Goal: Task Accomplishment & Management: Use online tool/utility

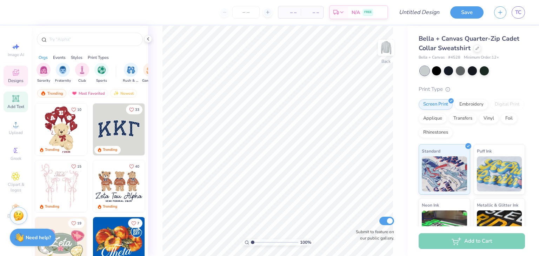
click at [14, 105] on span "Add Text" at bounding box center [15, 107] width 17 height 6
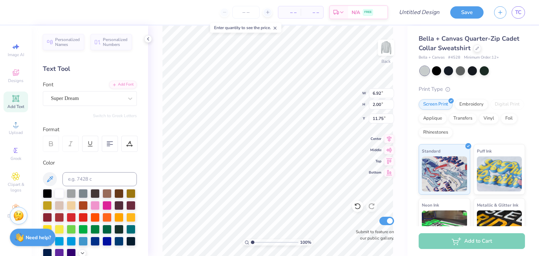
scroll to position [6, 1]
type textarea "ignore"
click at [147, 40] on icon at bounding box center [148, 39] width 6 height 6
type input "7.98"
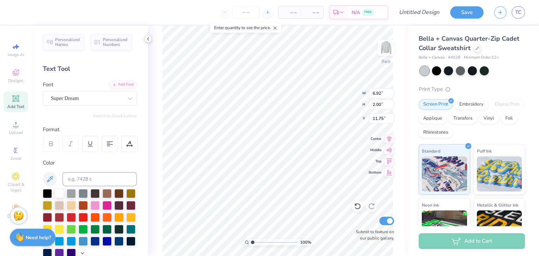
type input "2.31"
type input "11.60"
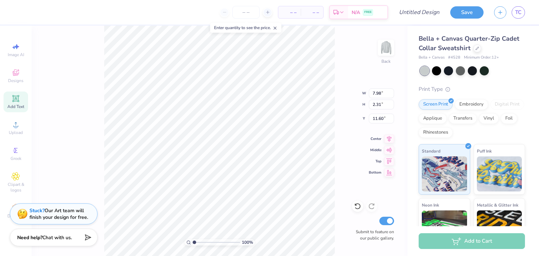
scroll to position [6, 1]
click at [248, 13] on input "number" at bounding box center [245, 12] width 27 height 13
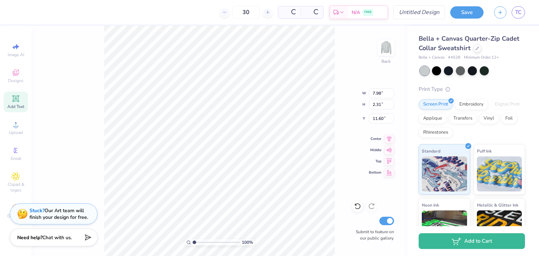
type input "30"
click at [424, 13] on input "Design Title" at bounding box center [428, 12] width 34 height 14
type input "ignore BC4528"
click at [471, 11] on button "Save" at bounding box center [466, 11] width 33 height 12
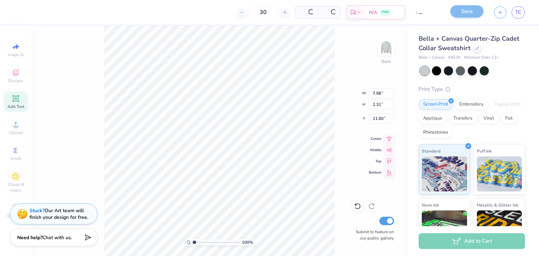
scroll to position [0, 0]
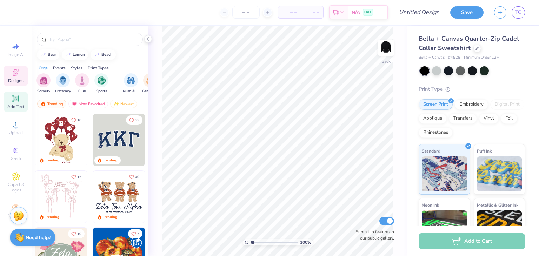
click at [17, 103] on div "Add Text" at bounding box center [16, 102] width 25 height 21
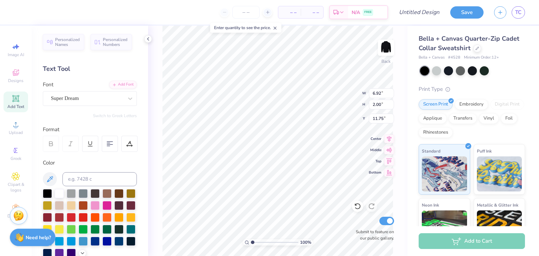
scroll to position [6, 1]
type textarea "ignore"
type input "7.98"
type input "2.31"
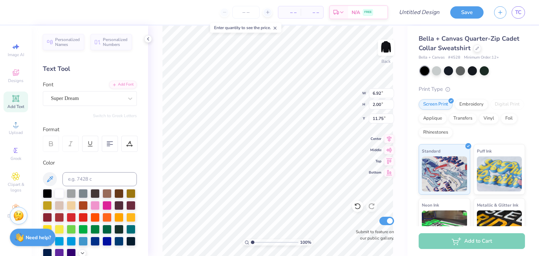
type input "11.60"
click at [462, 57] on div "Bella + Canvas # 4528 Minimum Order: 12 +" at bounding box center [472, 58] width 106 height 6
click at [414, 15] on input "Design Title" at bounding box center [428, 12] width 34 height 14
type input "BC4528"
click at [263, 11] on input "number" at bounding box center [263, 12] width 27 height 13
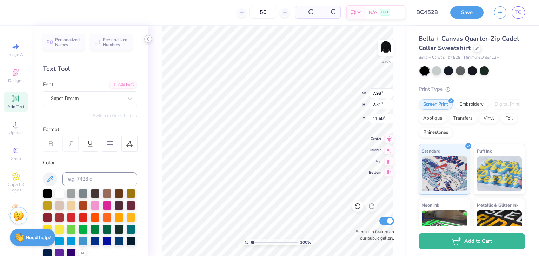
type input "50"
click at [148, 40] on polyline at bounding box center [147, 39] width 1 height 3
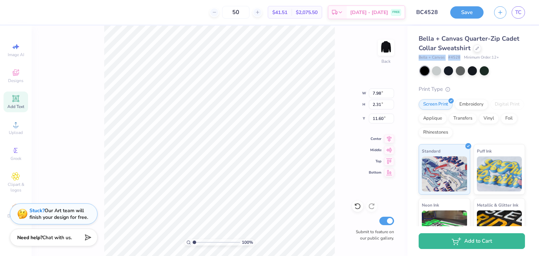
drag, startPoint x: 419, startPoint y: 57, endPoint x: 459, endPoint y: 55, distance: 40.1
click at [459, 55] on div "Bella + Canvas # 4528 Minimum Order: 12 +" at bounding box center [472, 58] width 106 height 6
click at [470, 14] on button "Save" at bounding box center [466, 11] width 33 height 12
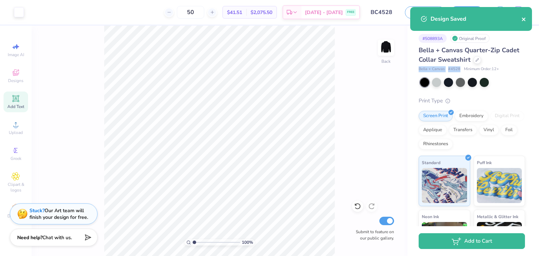
click at [523, 20] on icon "close" at bounding box center [524, 20] width 5 height 6
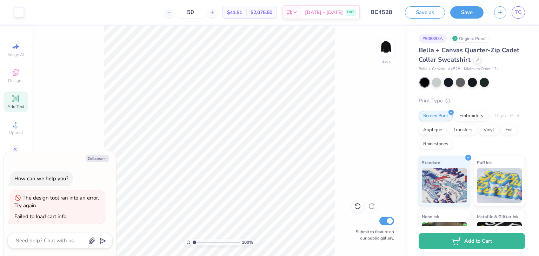
type textarea "x"
